Goal: Task Accomplishment & Management: Manage account settings

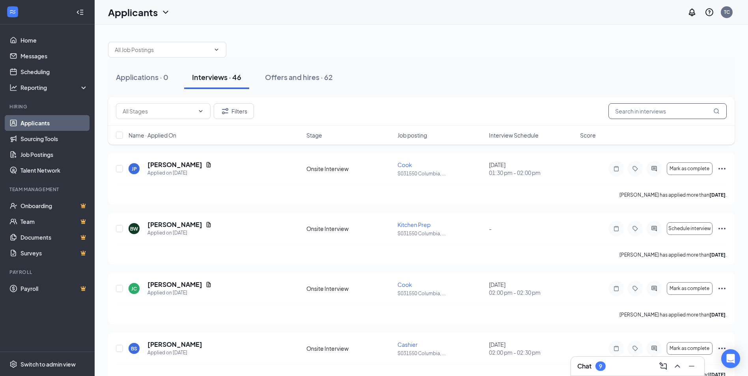
click at [652, 112] on input "text" at bounding box center [667, 111] width 118 height 16
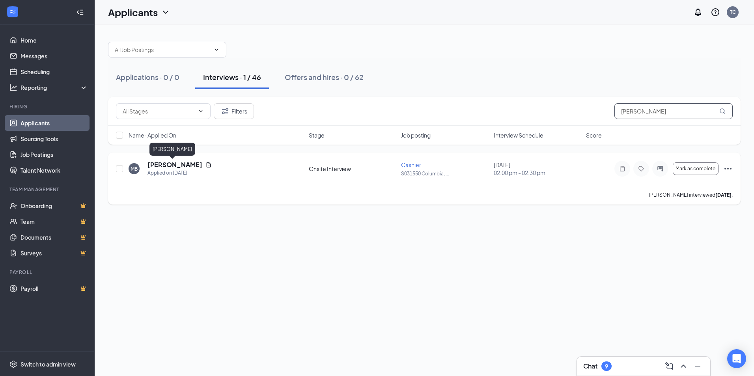
type input "[PERSON_NAME]"
click at [155, 166] on h5 "[PERSON_NAME]" at bounding box center [174, 164] width 55 height 9
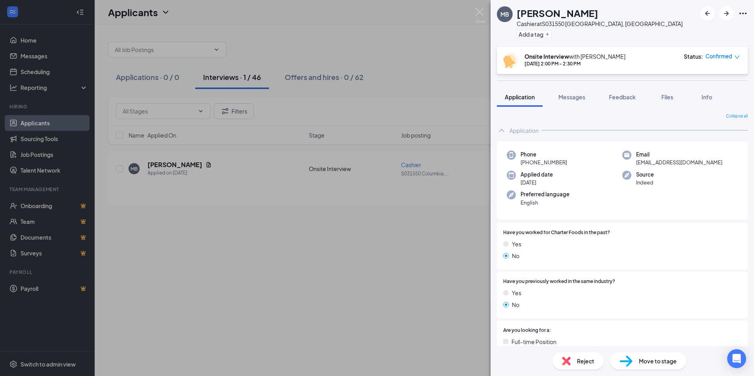
click at [661, 363] on span "Move to stage" at bounding box center [658, 361] width 38 height 9
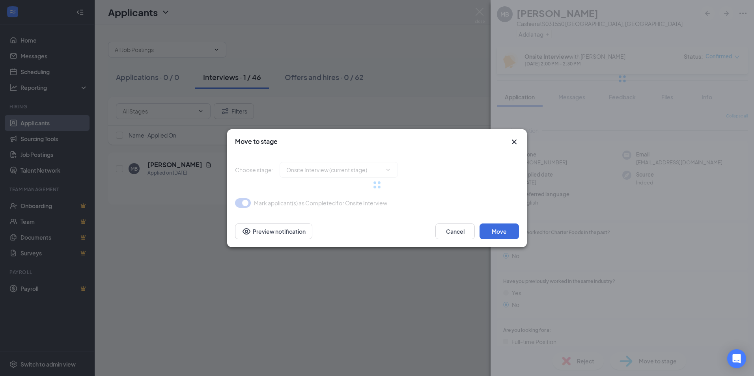
type input "Hiring Complete (final stage)"
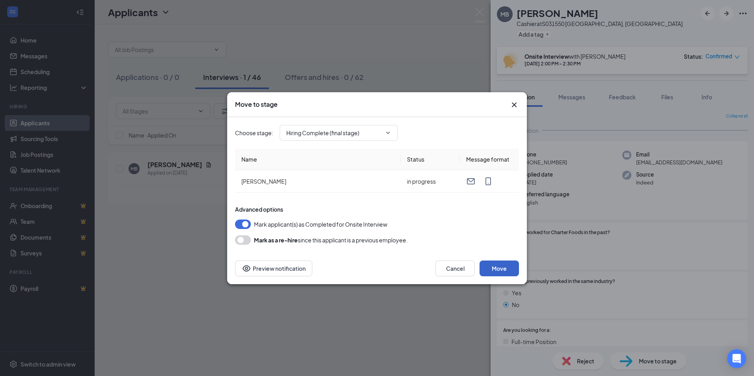
click at [501, 264] on button "Move" at bounding box center [498, 269] width 39 height 16
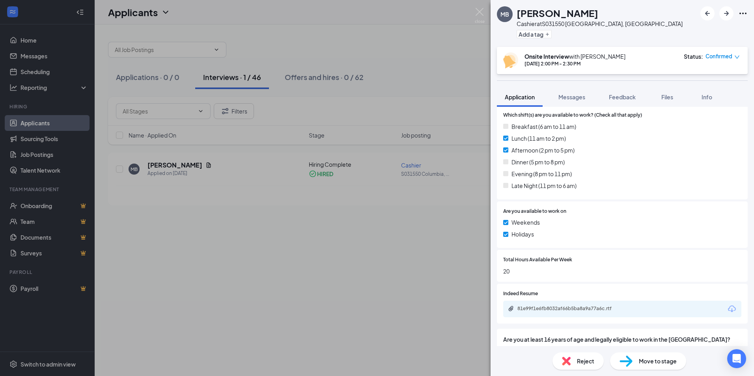
scroll to position [309, 0]
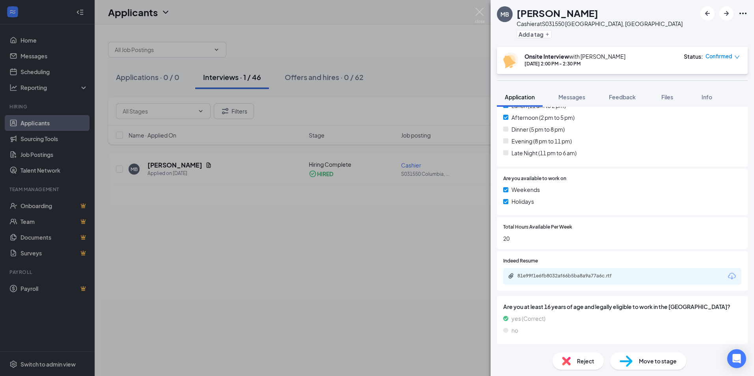
click at [648, 361] on span "Move to stage" at bounding box center [658, 361] width 38 height 9
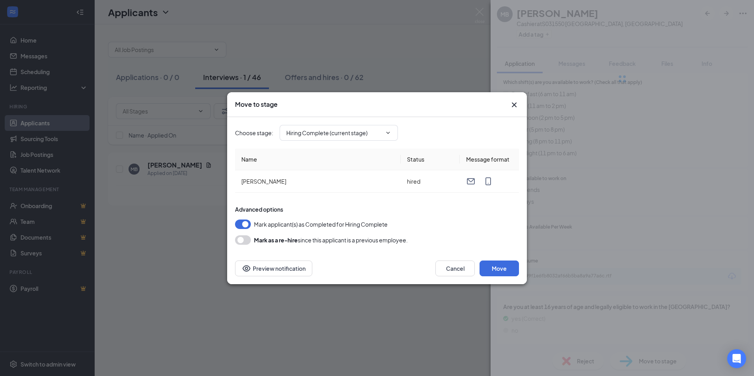
scroll to position [272, 0]
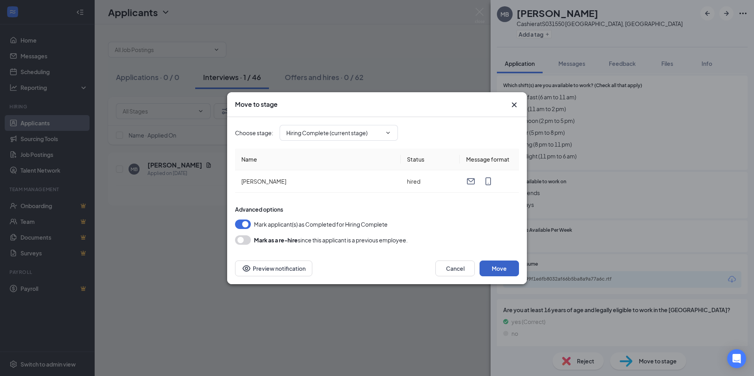
click at [505, 269] on button "Move" at bounding box center [498, 269] width 39 height 16
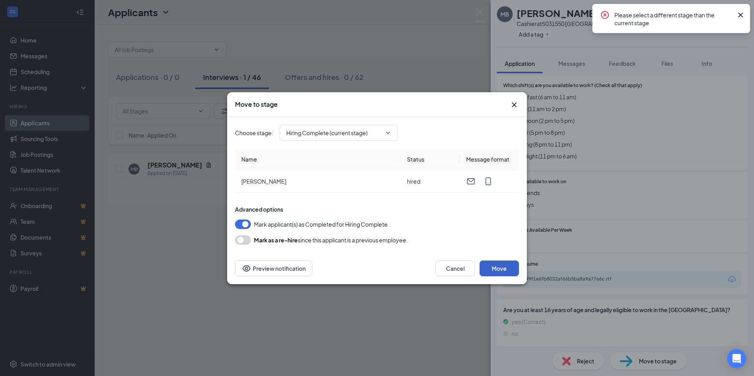
click at [505, 269] on button "Move" at bounding box center [498, 269] width 39 height 16
click at [742, 16] on icon "Cross" at bounding box center [740, 14] width 9 height 9
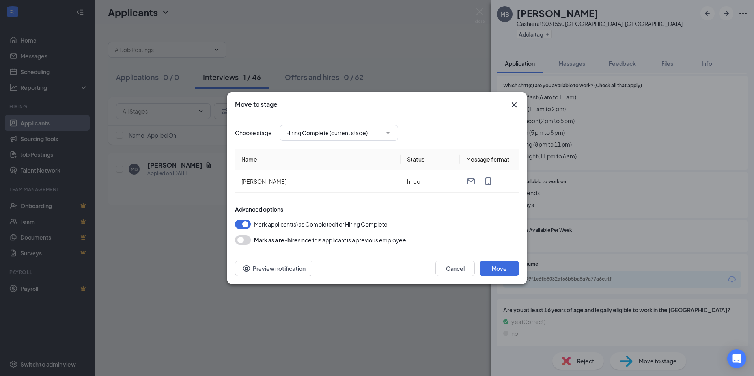
click at [510, 102] on icon "Cross" at bounding box center [513, 104] width 9 height 9
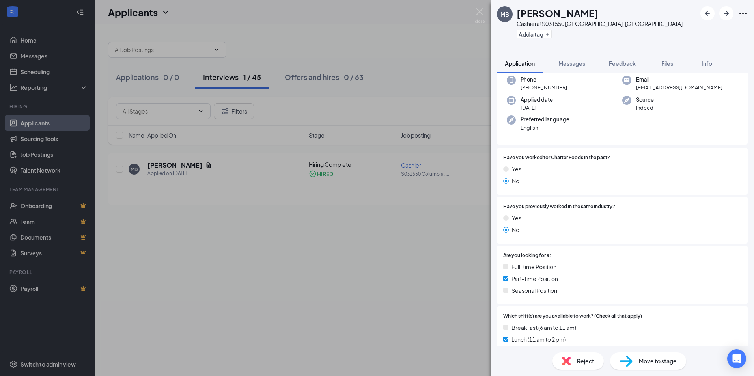
scroll to position [0, 0]
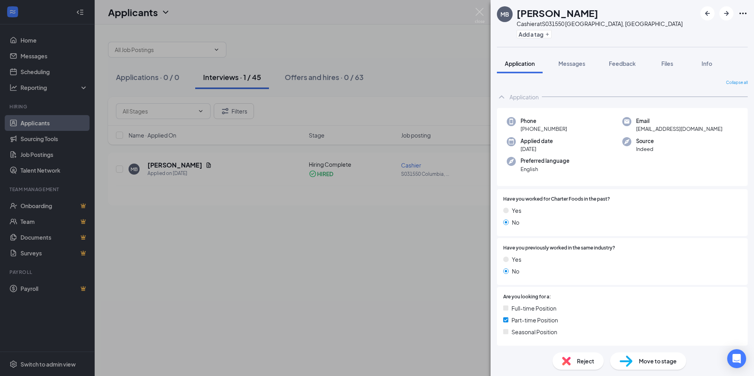
click at [410, 218] on div "MB [PERSON_NAME] Cashier at S031550 Columbia, [GEOGRAPHIC_DATA] Add a tag Appli…" at bounding box center [377, 188] width 754 height 376
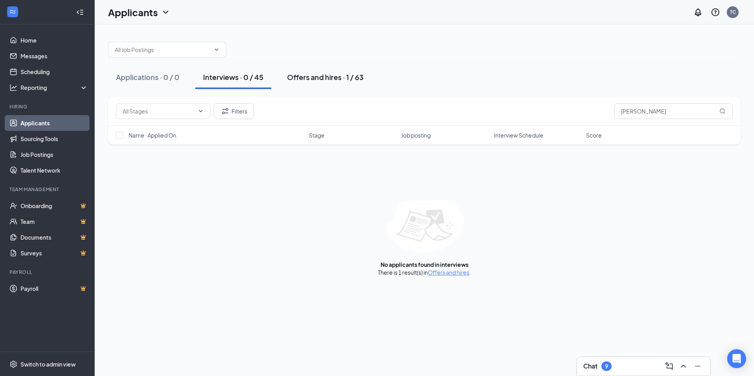
click at [317, 76] on div "Offers and hires · 1 / 63" at bounding box center [325, 77] width 76 height 10
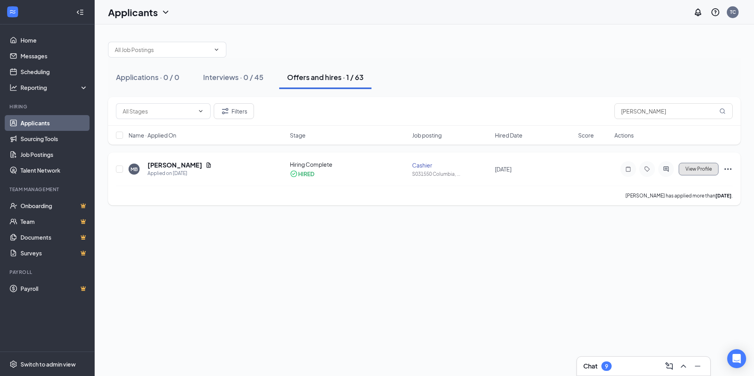
click at [700, 167] on span "View Profile" at bounding box center [698, 169] width 26 height 6
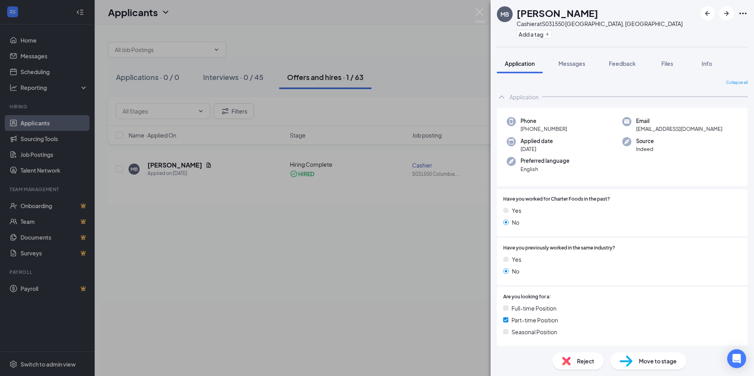
click at [418, 214] on div "MB [PERSON_NAME] Cashier at S031550 Columbia, [GEOGRAPHIC_DATA] Add a tag Appli…" at bounding box center [377, 188] width 754 height 376
